Goal: Information Seeking & Learning: Learn about a topic

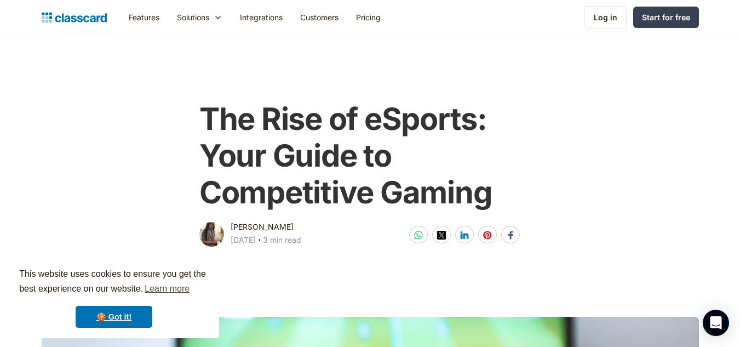
click at [106, 179] on div "The Rise of eSports: Your Guide to Competitive Gaming Dhwani Shah April 1, 2025…" at bounding box center [370, 169] width 668 height 159
click at [265, 226] on div "[PERSON_NAME]" at bounding box center [262, 226] width 63 height 13
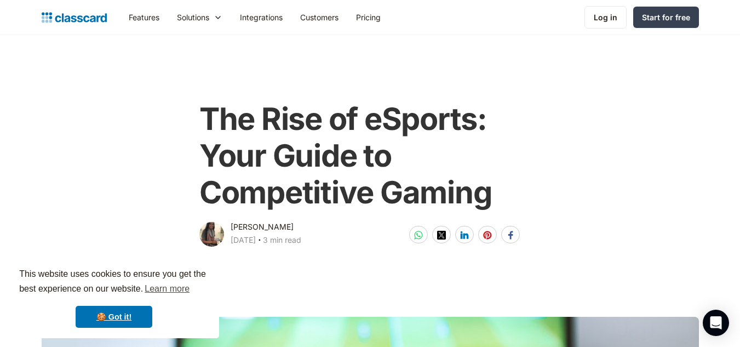
click at [218, 237] on div at bounding box center [211, 234] width 25 height 25
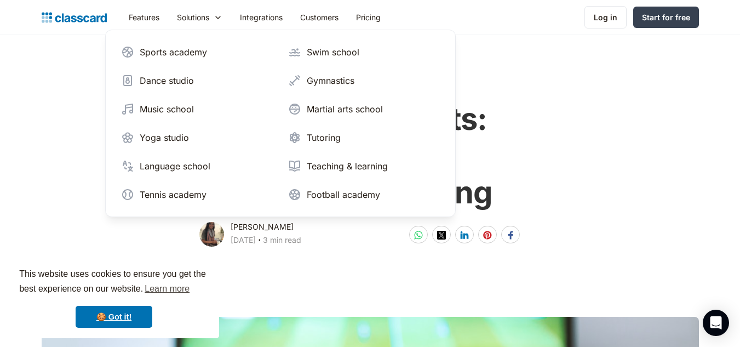
click at [704, 124] on div "The Rise of eSports: Your Guide to Competitive Gaming Dhwani Shah April 1, 2025…" at bounding box center [370, 169] width 668 height 159
